Goal: Use online tool/utility: Utilize a website feature to perform a specific function

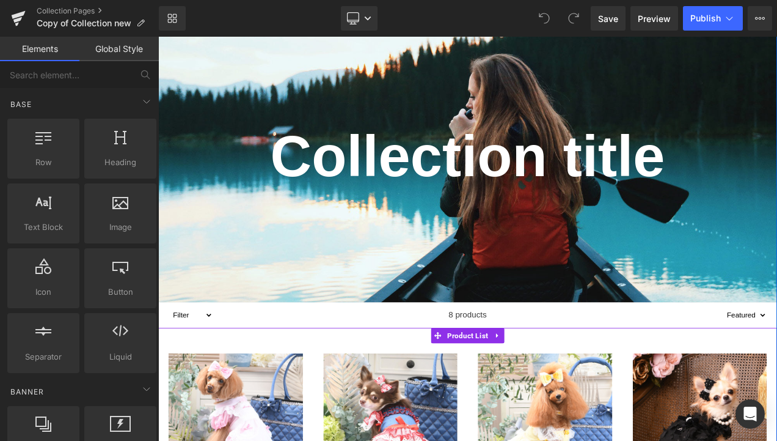
scroll to position [122, 0]
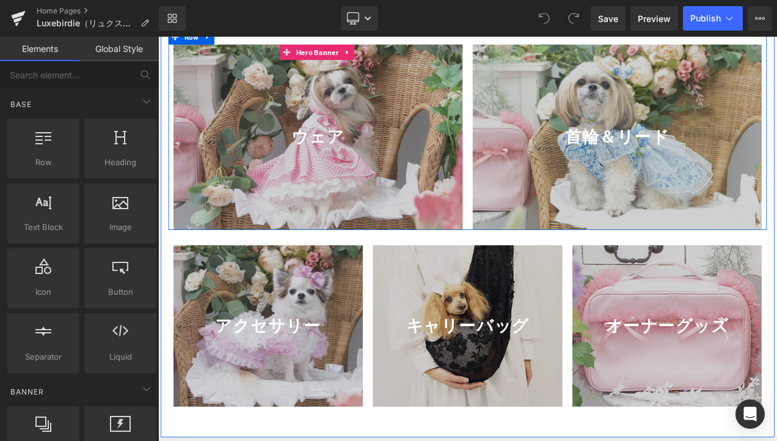
scroll to position [672, 0]
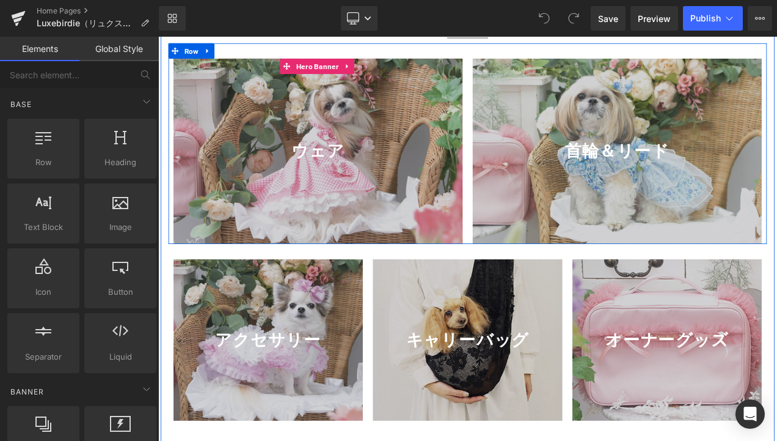
click at [500, 188] on div "ウェア Text Block" at bounding box center [349, 172] width 345 height 29
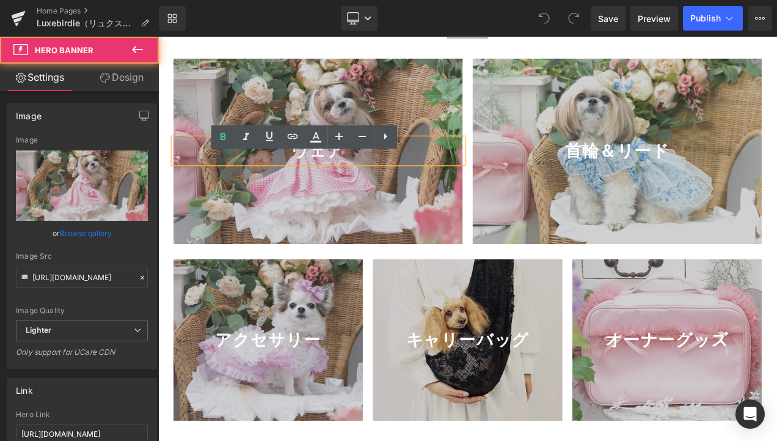
click at [477, 251] on div at bounding box center [349, 173] width 345 height 221
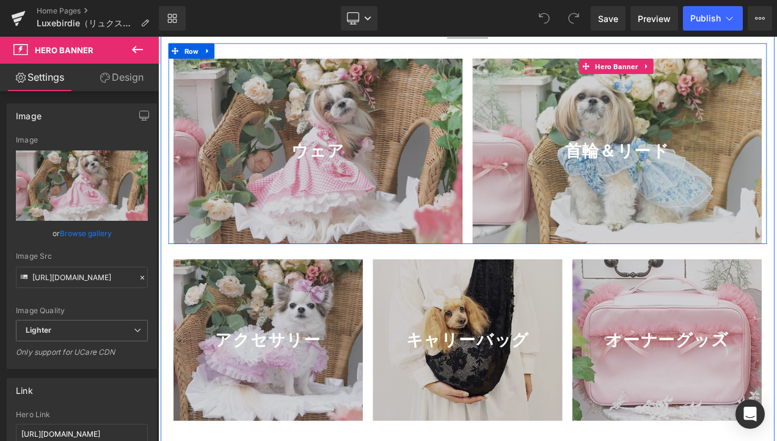
click at [568, 253] on div at bounding box center [706, 173] width 345 height 221
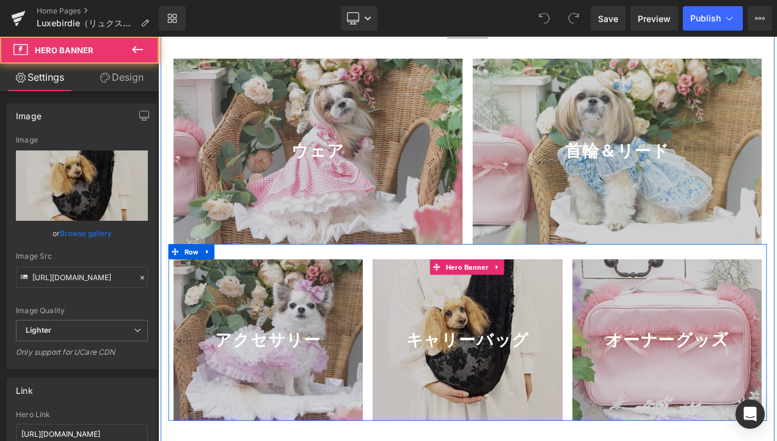
click at [521, 356] on div at bounding box center [528, 398] width 226 height 192
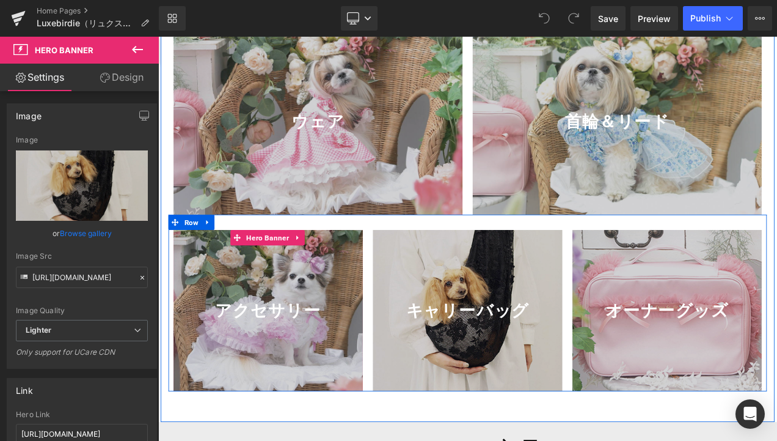
scroll to position [733, 0]
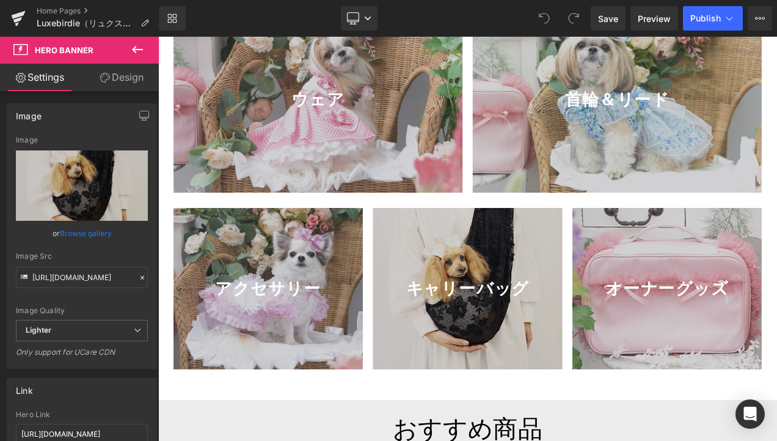
click at [129, 49] on button at bounding box center [137, 50] width 43 height 27
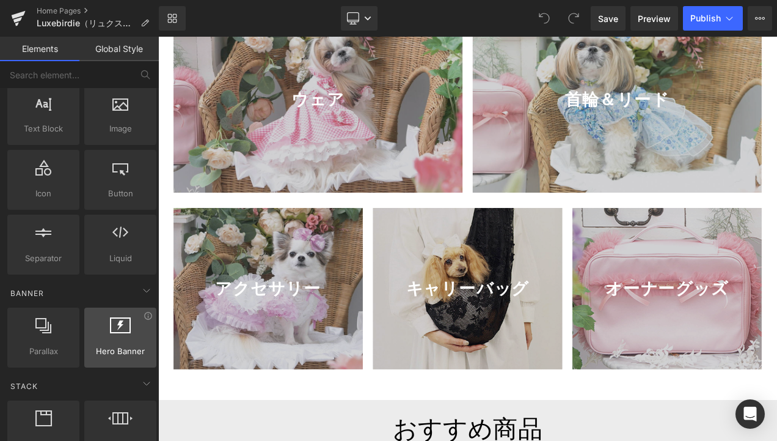
scroll to position [122, 0]
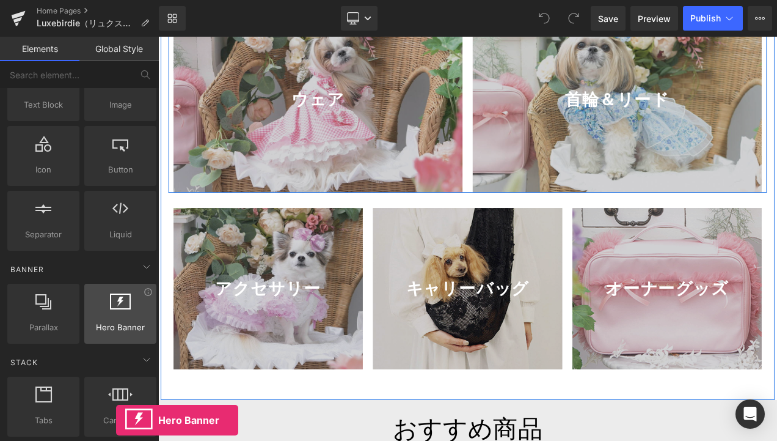
drag, startPoint x: 100, startPoint y: 310, endPoint x: 116, endPoint y: 301, distance: 18.9
click at [116, 301] on div at bounding box center [120, 306] width 65 height 27
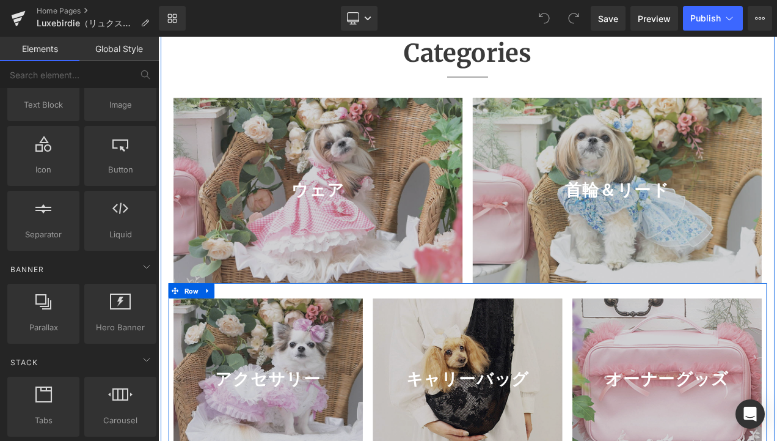
scroll to position [550, 0]
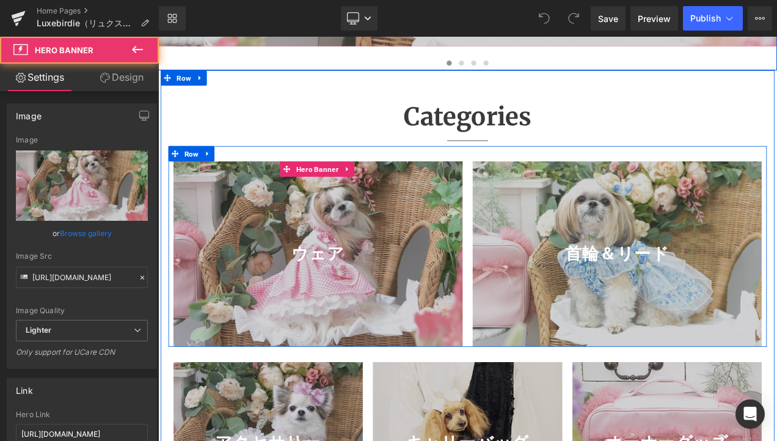
click at [499, 275] on div at bounding box center [349, 295] width 345 height 221
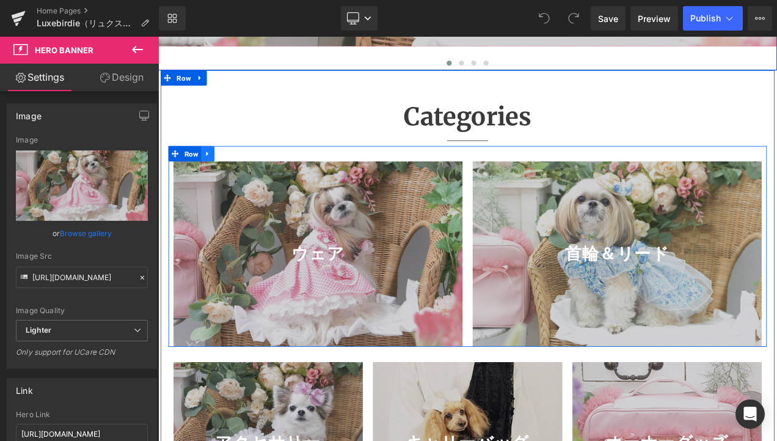
click at [213, 181] on icon at bounding box center [217, 176] width 9 height 9
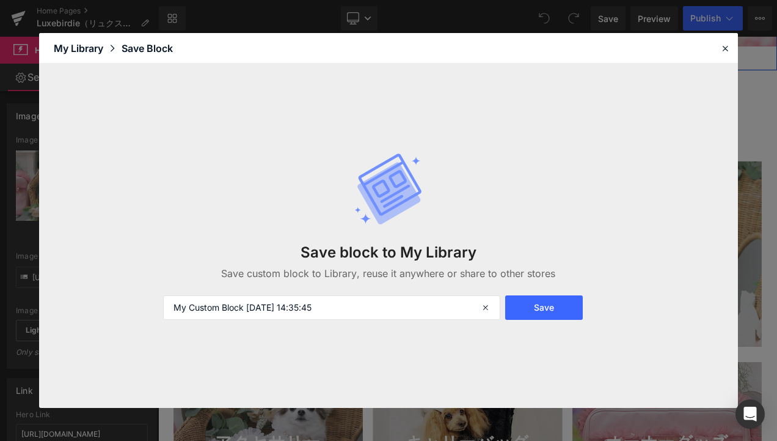
click at [717, 48] on header "Library Elements Blocks Templates Saved Library My Library Save Block" at bounding box center [388, 48] width 699 height 31
click at [723, 48] on icon at bounding box center [725, 48] width 11 height 11
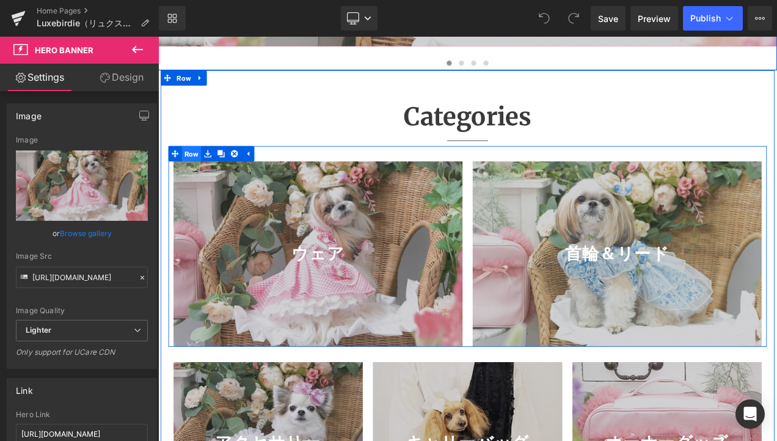
click at [197, 185] on span "Row" at bounding box center [197, 176] width 23 height 18
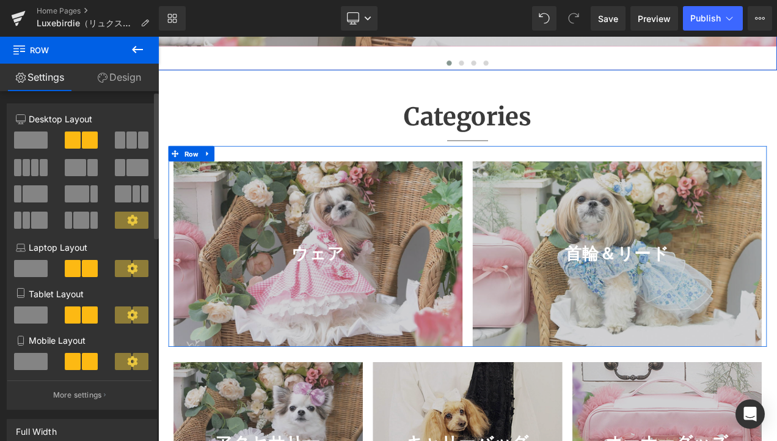
click at [131, 140] on span at bounding box center [131, 139] width 10 height 17
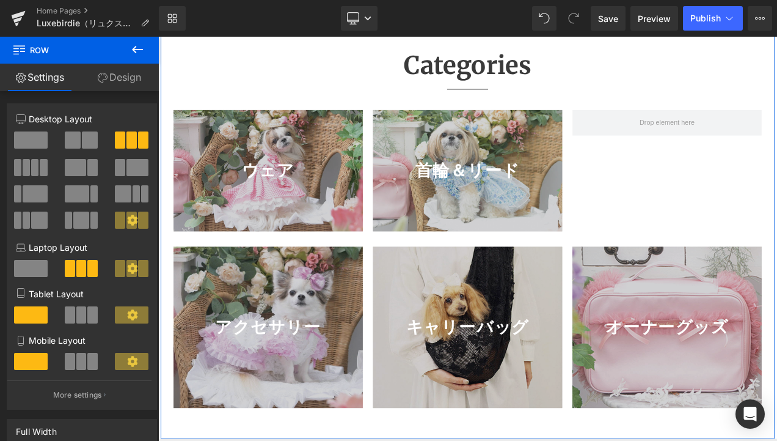
scroll to position [672, 0]
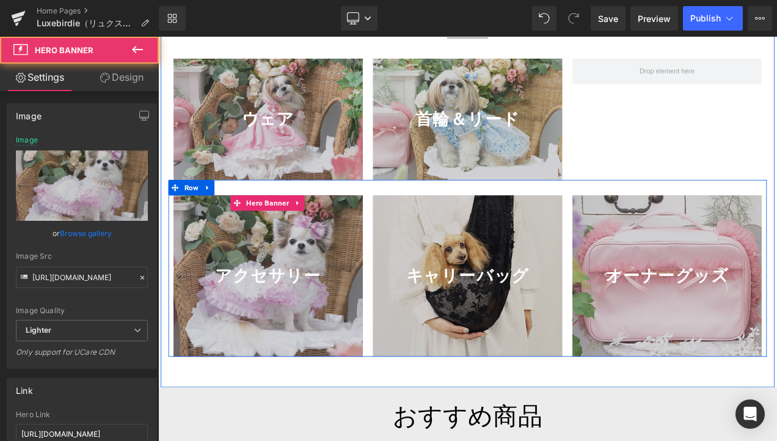
click at [365, 305] on div at bounding box center [290, 322] width 226 height 192
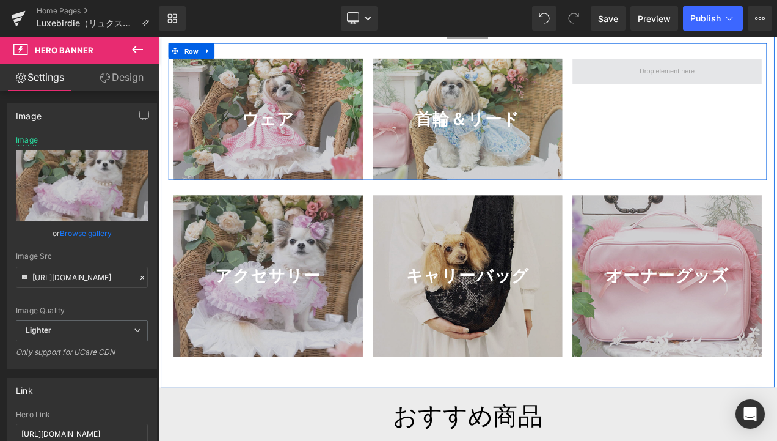
click at [729, 87] on span at bounding box center [766, 78] width 75 height 18
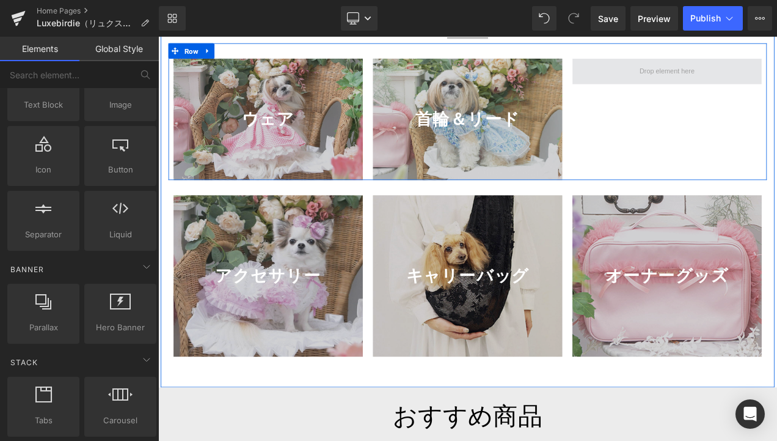
click at [757, 87] on span at bounding box center [766, 78] width 75 height 18
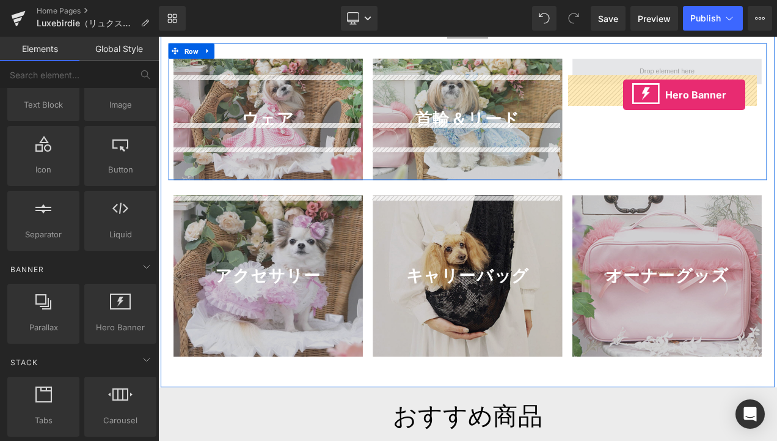
drag, startPoint x: 268, startPoint y: 348, endPoint x: 713, endPoint y: 107, distance: 505.8
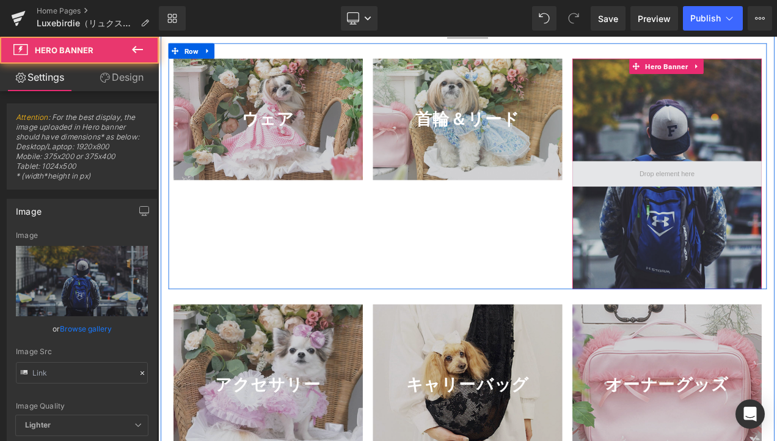
click at [687, 216] on span at bounding box center [766, 200] width 226 height 31
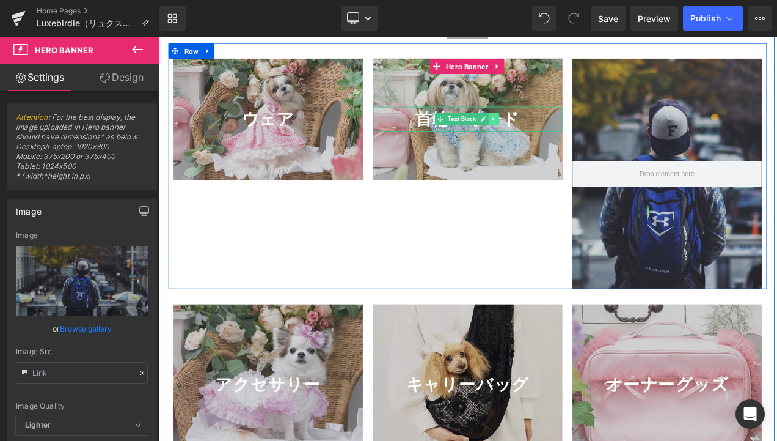
click at [553, 142] on link at bounding box center [559, 135] width 13 height 15
click at [572, 142] on link at bounding box center [578, 135] width 13 height 15
click at [556, 139] on icon at bounding box center [559, 134] width 7 height 7
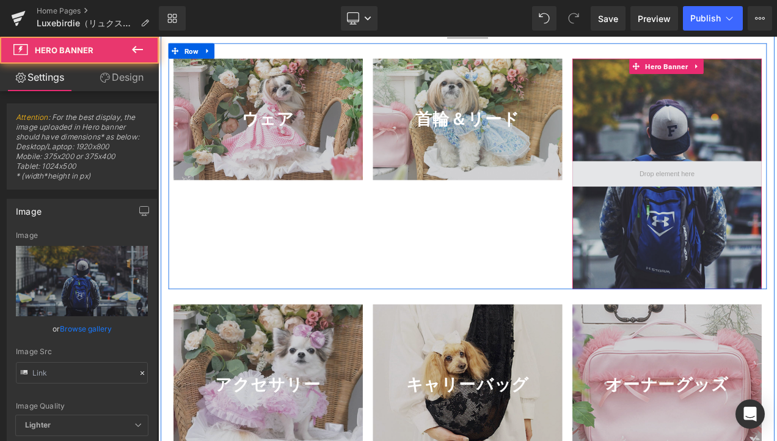
click at [719, 216] on span at bounding box center [766, 200] width 226 height 31
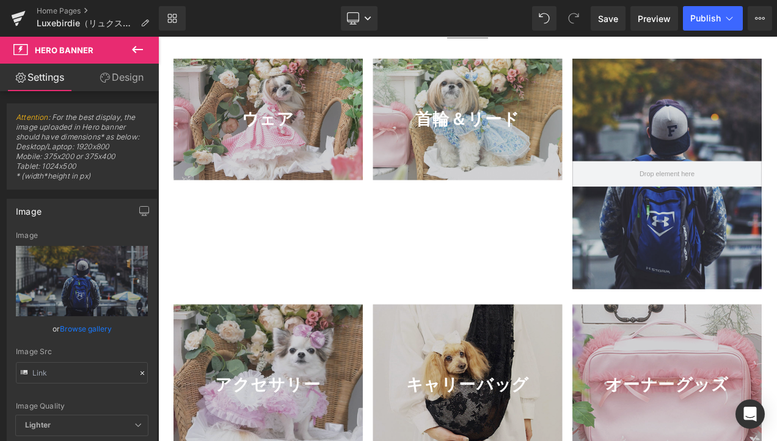
drag, startPoint x: 126, startPoint y: 40, endPoint x: 133, endPoint y: 47, distance: 9.5
click at [128, 44] on button at bounding box center [137, 50] width 43 height 27
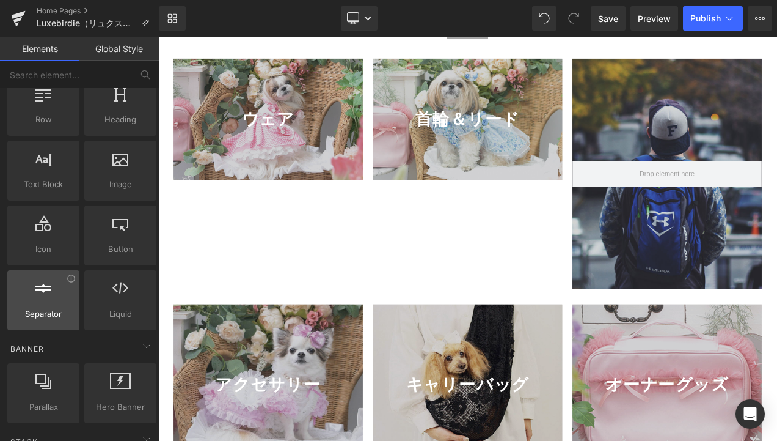
scroll to position [0, 0]
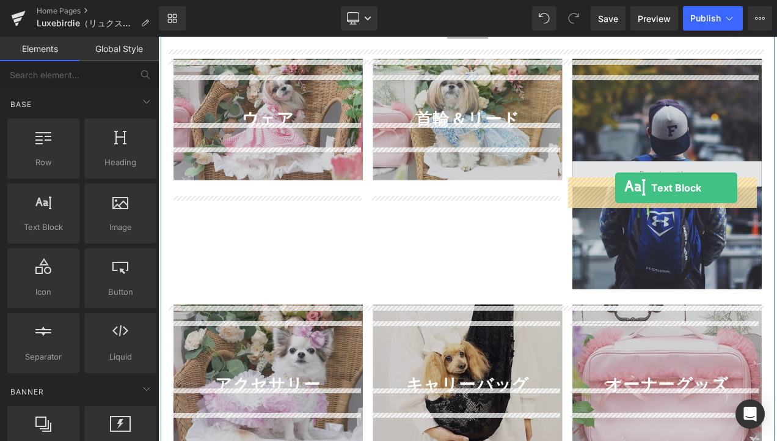
drag, startPoint x: 210, startPoint y: 252, endPoint x: 704, endPoint y: 217, distance: 496.2
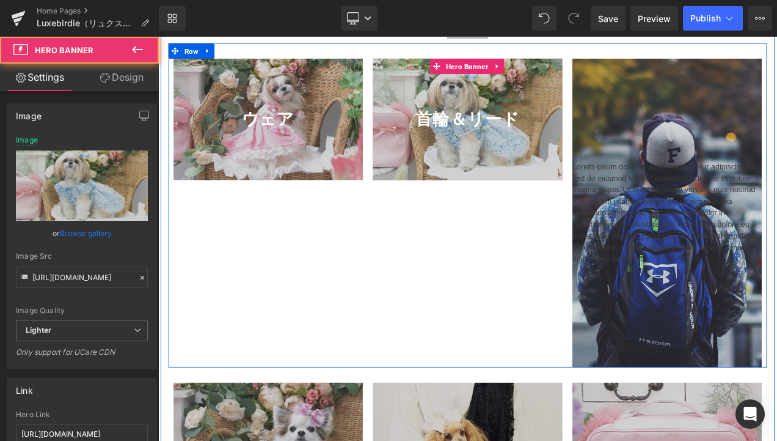
click at [520, 181] on div at bounding box center [528, 135] width 226 height 145
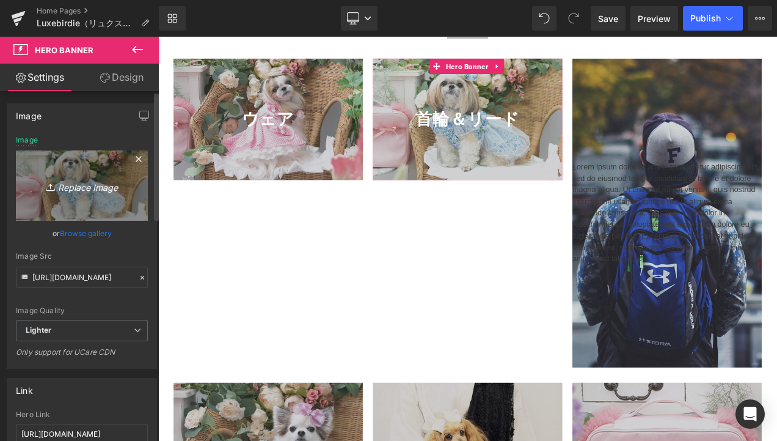
click at [74, 179] on icon "Replace Image" at bounding box center [82, 185] width 98 height 15
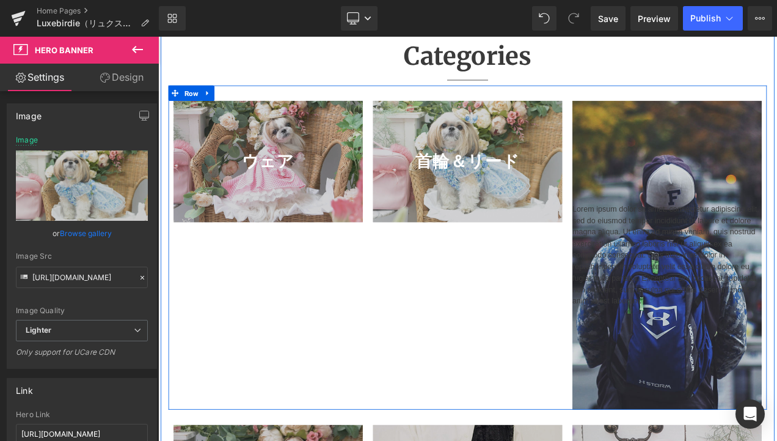
scroll to position [611, 0]
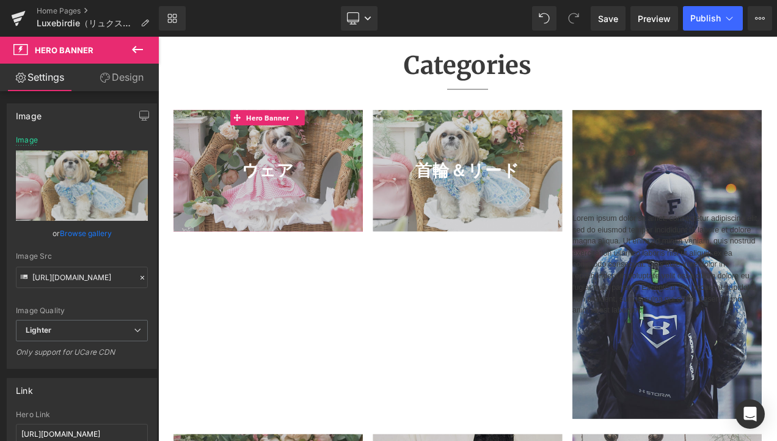
drag, startPoint x: 431, startPoint y: 466, endPoint x: 295, endPoint y: 505, distance: 141.2
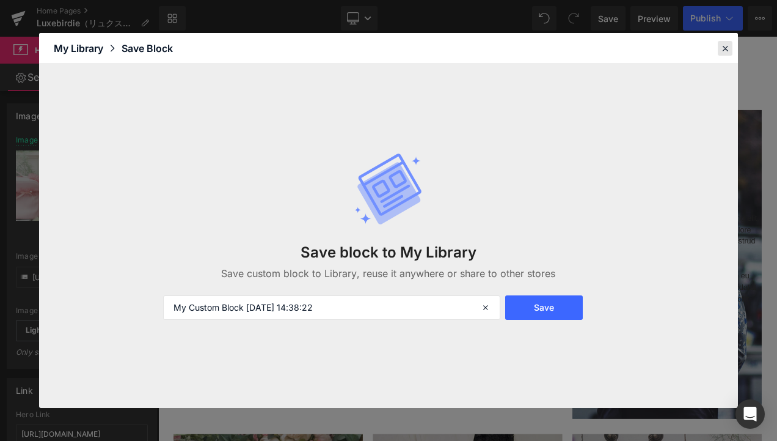
click at [721, 46] on icon at bounding box center [725, 48] width 11 height 11
